Goal: Information Seeking & Learning: Learn about a topic

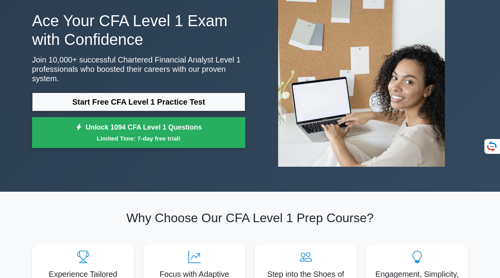
scroll to position [54, 0]
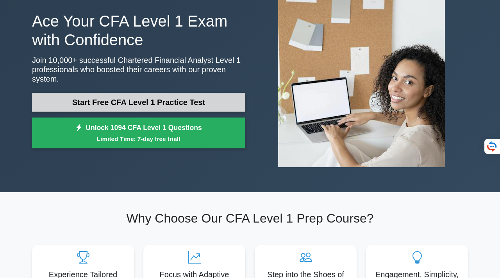
click at [137, 107] on link "Start Free CFA Level 1 Practice Test" at bounding box center [138, 102] width 213 height 19
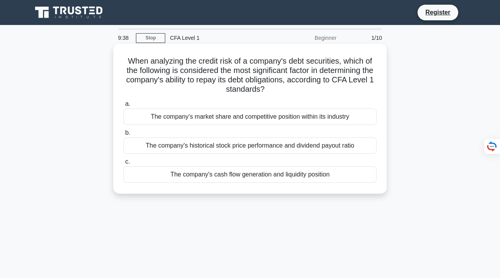
click at [197, 173] on div "The company's cash flow generation and liquidity position" at bounding box center [249, 174] width 253 height 16
click at [123, 165] on input "c. The company's cash flow generation and liquidity position" at bounding box center [123, 161] width 0 height 5
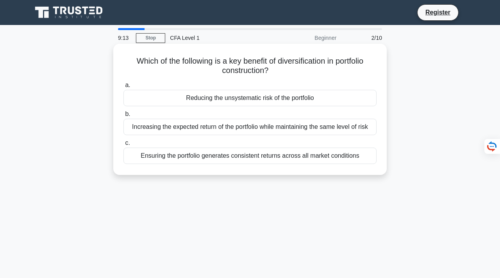
click at [227, 156] on div "Ensuring the portfolio generates consistent returns across all market conditions" at bounding box center [249, 156] width 253 height 16
click at [123, 146] on input "c. Ensuring the portfolio generates consistent returns across all market condit…" at bounding box center [123, 143] width 0 height 5
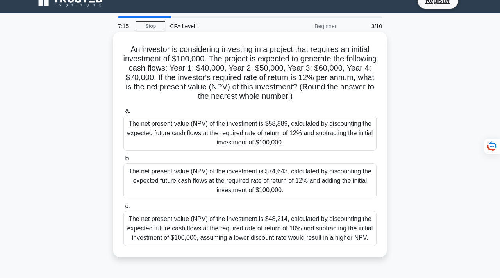
scroll to position [14, 0]
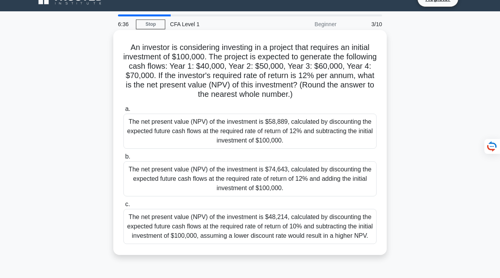
click at [227, 135] on div "The net present value (NPV) of the investment is $58,889, calculated by discoun…" at bounding box center [249, 131] width 253 height 35
click at [123, 112] on input "a. The net present value (NPV) of the investment is $58,889, calculated by disc…" at bounding box center [123, 109] width 0 height 5
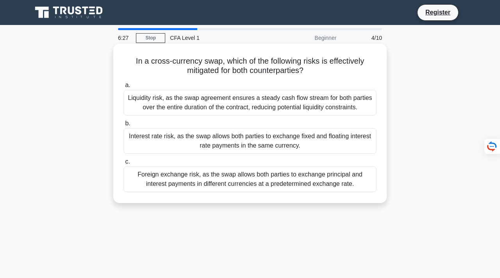
scroll to position [6, 0]
